Goal: Navigation & Orientation: Find specific page/section

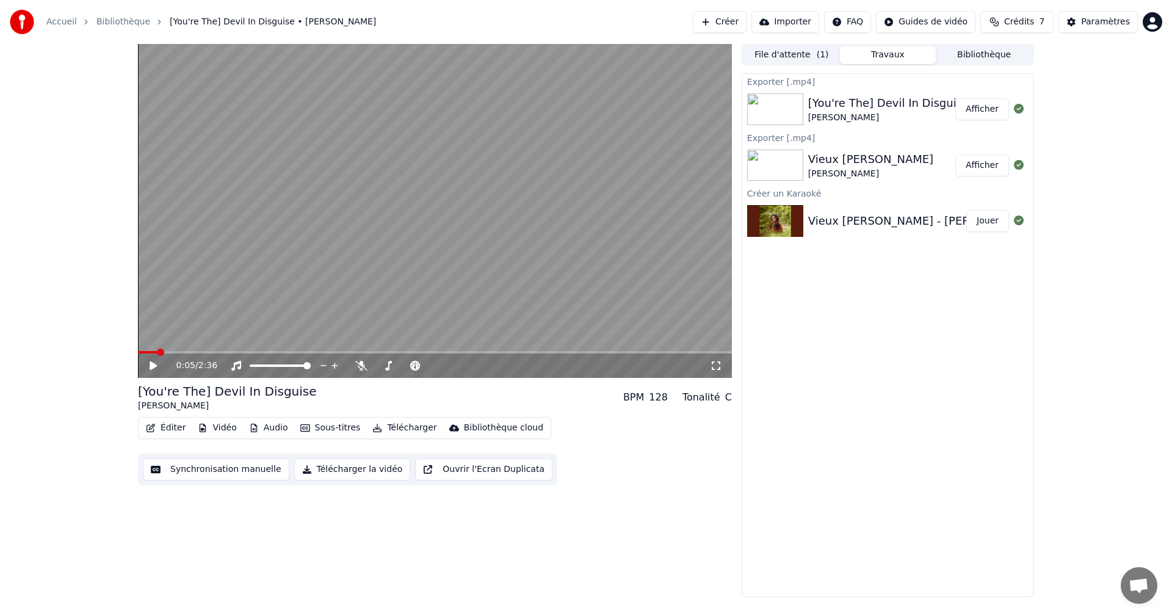
click at [786, 53] on button "File d'attente ( 1 )" at bounding box center [792, 55] width 96 height 18
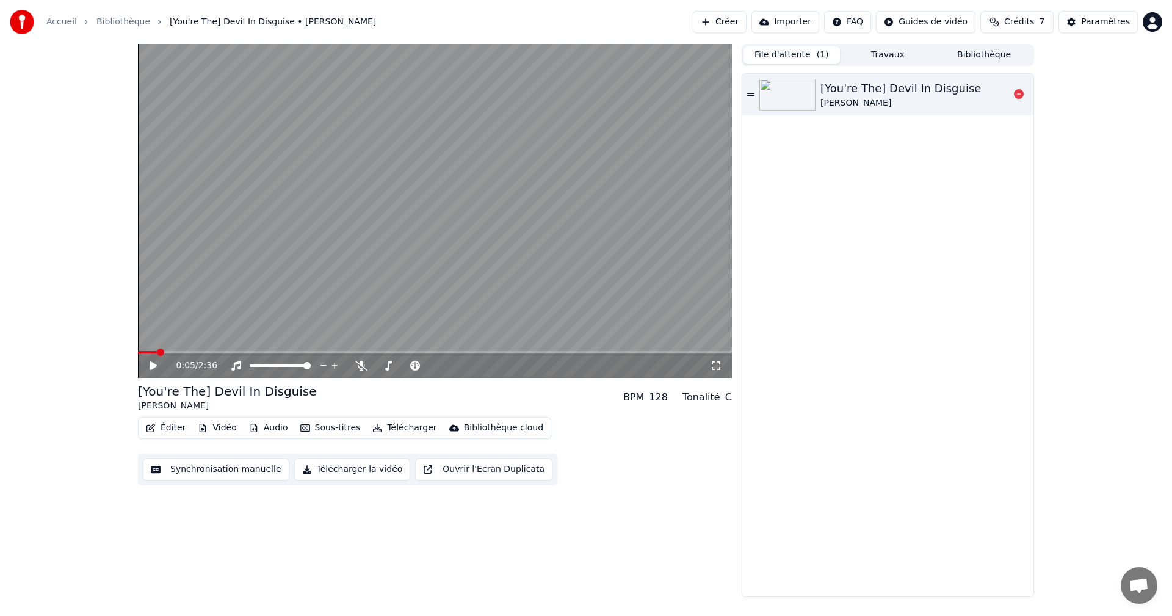
click at [750, 96] on icon at bounding box center [750, 94] width 7 height 3
click at [540, 192] on video at bounding box center [435, 211] width 594 height 334
click at [1151, 22] on html "Accueil Bibliothèque [You're The] Devil In Disguise • [PERSON_NAME] Créer Impor…" at bounding box center [586, 308] width 1172 height 616
click at [1082, 73] on span "Facturation" at bounding box center [1077, 79] width 48 height 12
click at [1104, 22] on div "Paramètres" at bounding box center [1105, 22] width 49 height 12
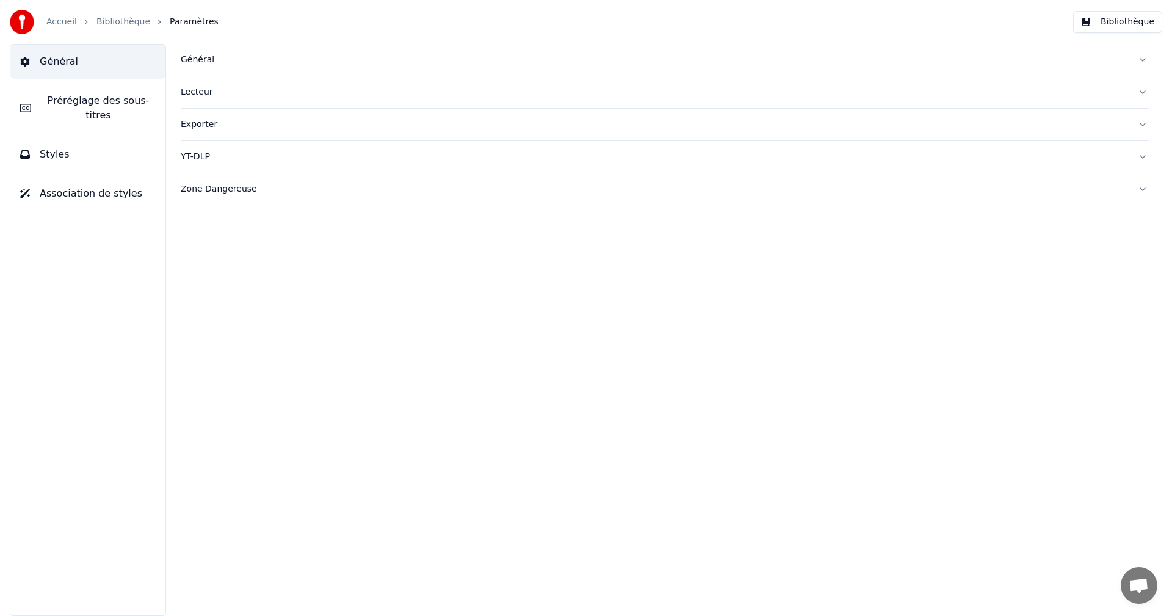
click at [204, 63] on div "Général" at bounding box center [655, 60] width 948 height 12
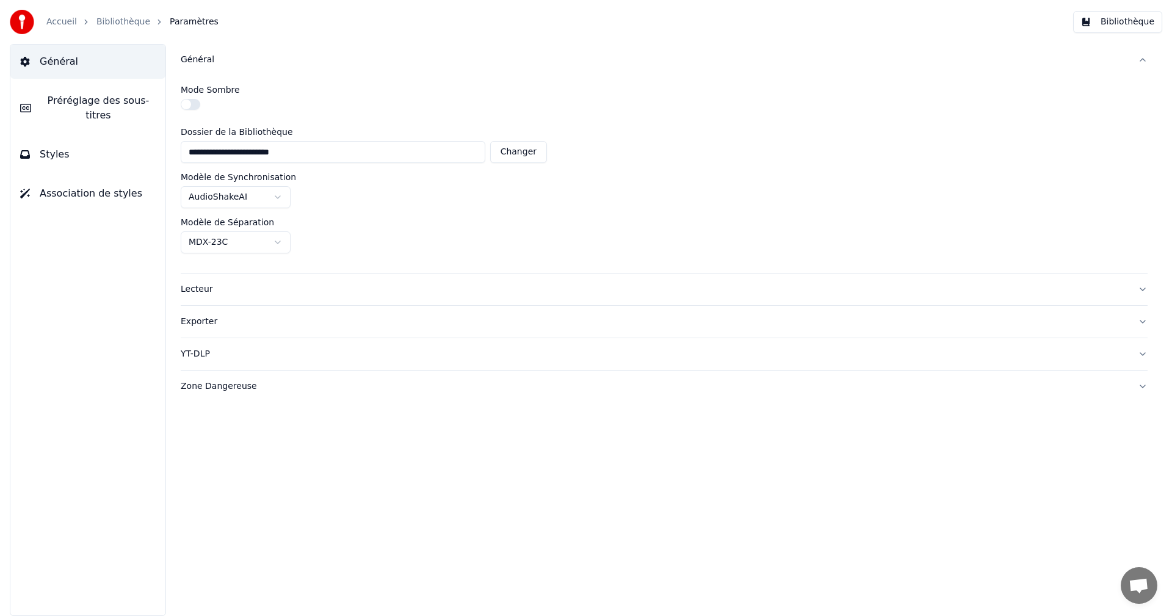
click at [115, 21] on link "Bibliothèque" at bounding box center [123, 22] width 54 height 12
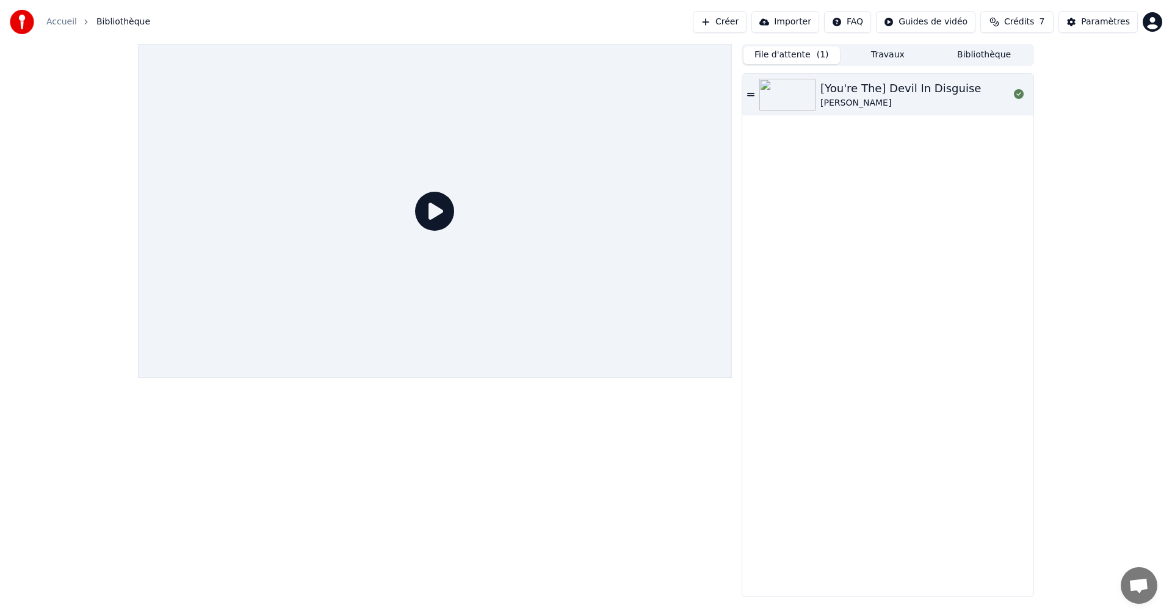
click at [1153, 23] on html "Accueil Bibliothèque Créer Importer FAQ Guides de vidéo Crédits 7 Paramètres Fi…" at bounding box center [586, 308] width 1172 height 616
click at [1101, 98] on span "Vote des Fonctionnalités" at bounding box center [1105, 104] width 104 height 12
